Goal: Navigation & Orientation: Find specific page/section

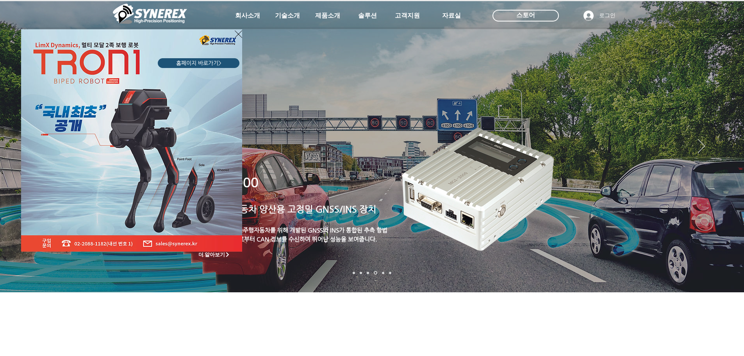
click at [238, 34] on icon "사이트로 돌아가기" at bounding box center [238, 34] width 7 height 10
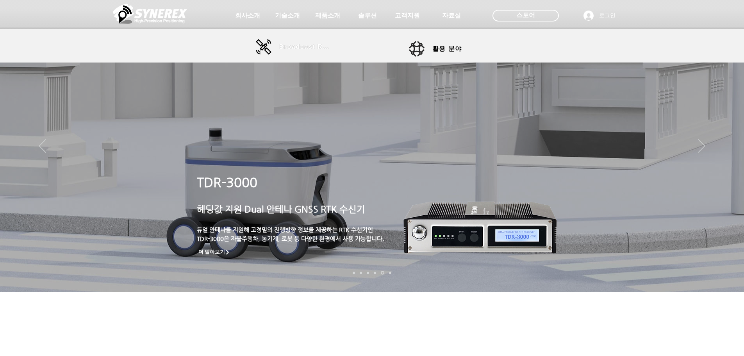
click at [293, 46] on span "Broadcast RTK" at bounding box center [305, 46] width 53 height 7
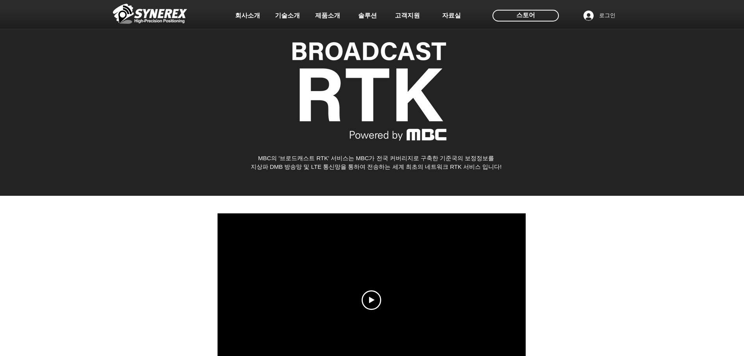
click at [146, 15] on img at bounding box center [150, 13] width 74 height 23
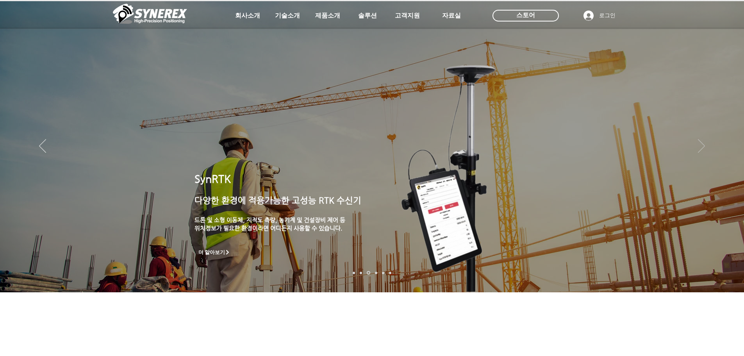
click at [703, 149] on icon "다음" at bounding box center [701, 146] width 7 height 14
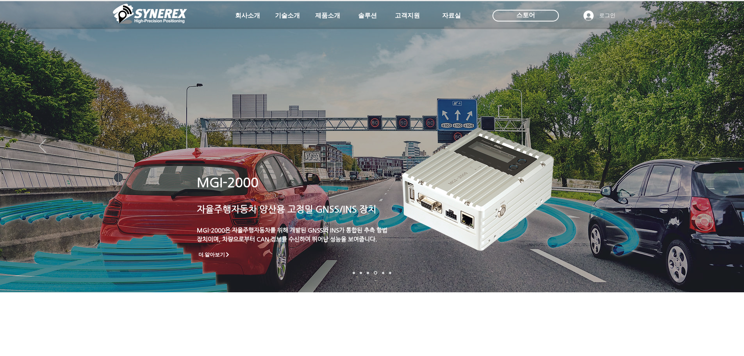
click at [702, 149] on icon "다음" at bounding box center [701, 146] width 7 height 14
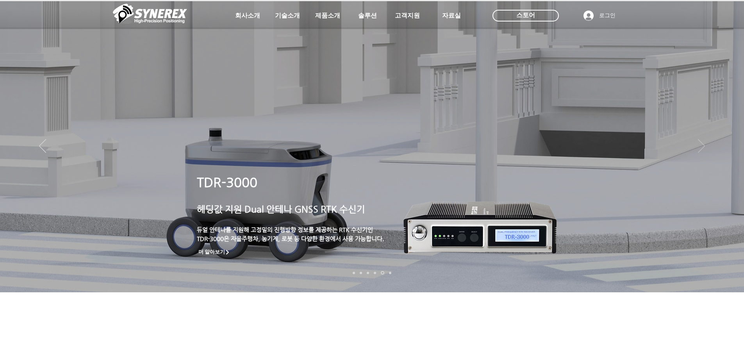
click at [702, 145] on icon "다음" at bounding box center [701, 146] width 7 height 14
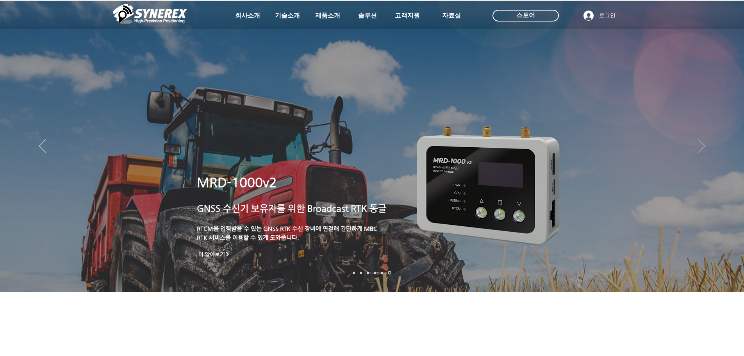
click at [702, 145] on icon "다음" at bounding box center [701, 146] width 7 height 14
